Goal: Task Accomplishment & Management: Complete application form

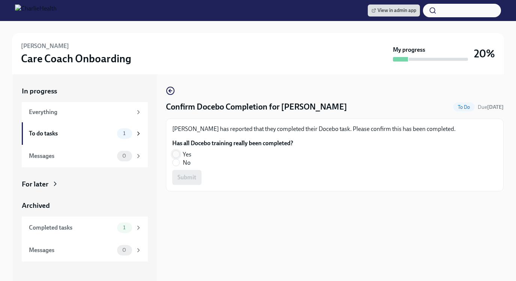
click at [176, 155] on input "Yes" at bounding box center [176, 154] width 7 height 7
radio input "true"
click at [187, 174] on span "Submit" at bounding box center [187, 178] width 19 height 8
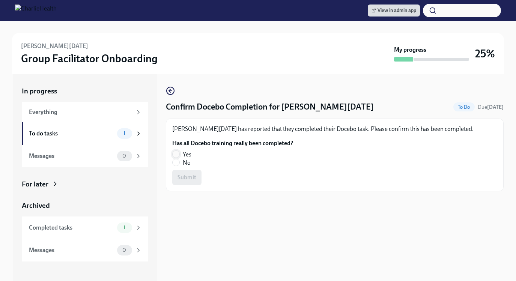
click at [176, 154] on input "Yes" at bounding box center [176, 154] width 7 height 7
radio input "true"
click at [186, 176] on span "Submit" at bounding box center [187, 178] width 19 height 8
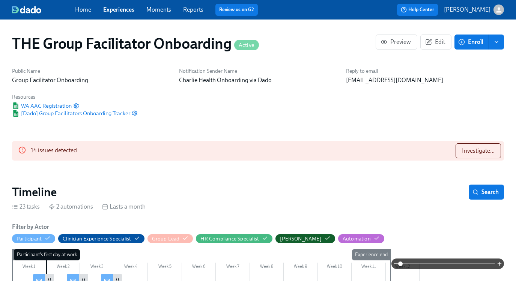
scroll to position [659, 0]
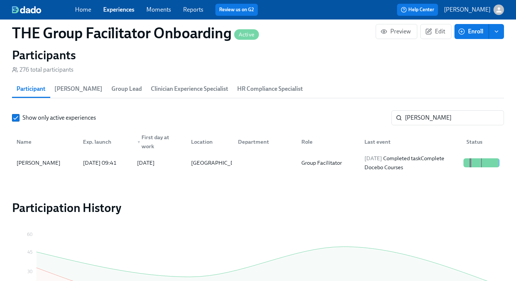
click at [505, 13] on div "Home Experiences Moments Reports Review us on G2 Help Center Keenan Nessl" at bounding box center [258, 10] width 516 height 20
click at [442, 125] on input "Brianna Johnson" at bounding box center [454, 117] width 99 height 15
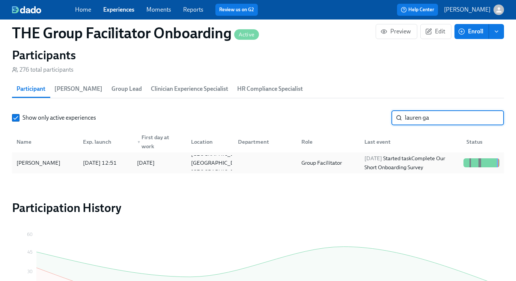
type input "lauren ga"
click at [406, 159] on div "2025/08/11 Started task Complete Our Short Onboarding Survey" at bounding box center [411, 163] width 99 height 18
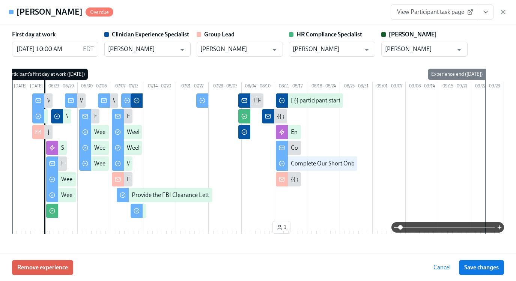
click at [450, 14] on span "View Participant task page" at bounding box center [434, 12] width 75 height 8
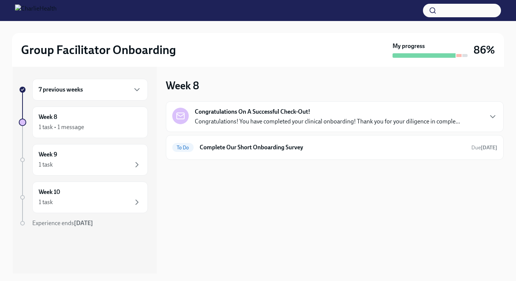
click at [82, 92] on h6 "7 previous weeks" at bounding box center [61, 90] width 44 height 8
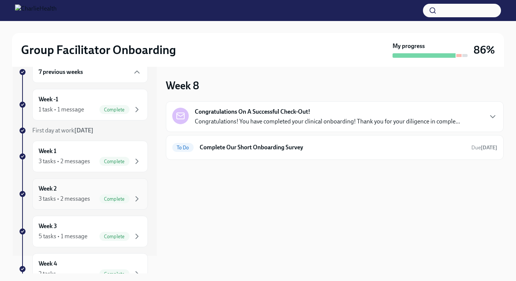
scroll to position [29, 0]
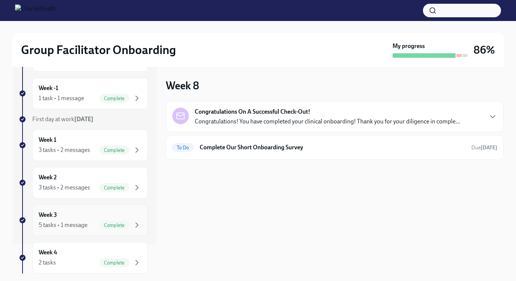
click at [74, 219] on div "Week 3 5 tasks • 1 message Complete" at bounding box center [90, 220] width 103 height 19
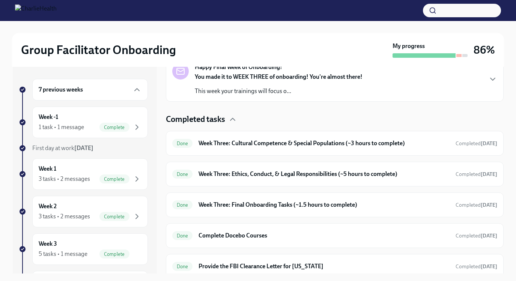
scroll to position [139, 0]
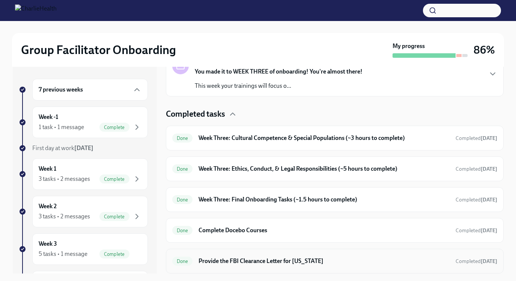
click at [232, 259] on h6 "Provide the FBI Clearance Letter for Pennsylvania" at bounding box center [324, 261] width 251 height 8
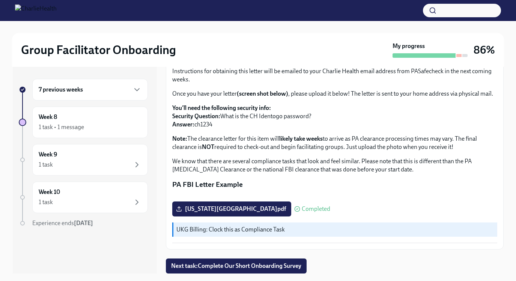
scroll to position [159, 0]
click at [216, 209] on span "pennsylvania.pdf" at bounding box center [232, 209] width 109 height 8
click at [0, 0] on input "pennsylvania.pdf" at bounding box center [0, 0] width 0 height 0
